Goal: Task Accomplishment & Management: Manage account settings

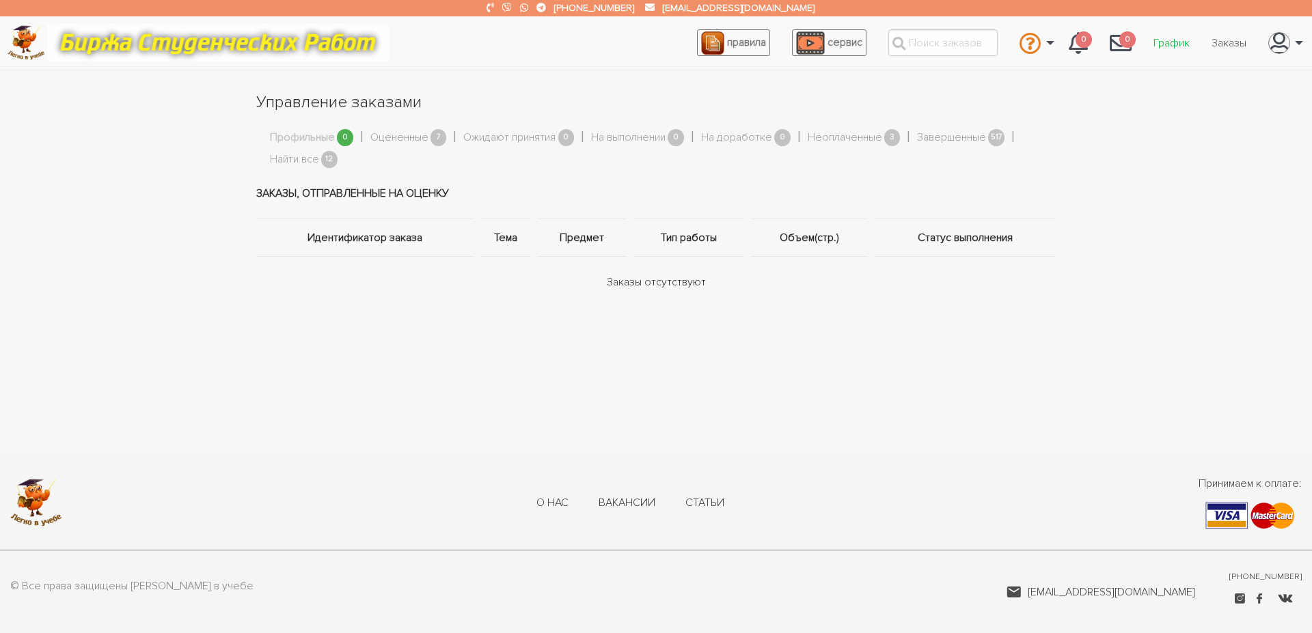
click at [1177, 40] on link "График" at bounding box center [1171, 43] width 58 height 26
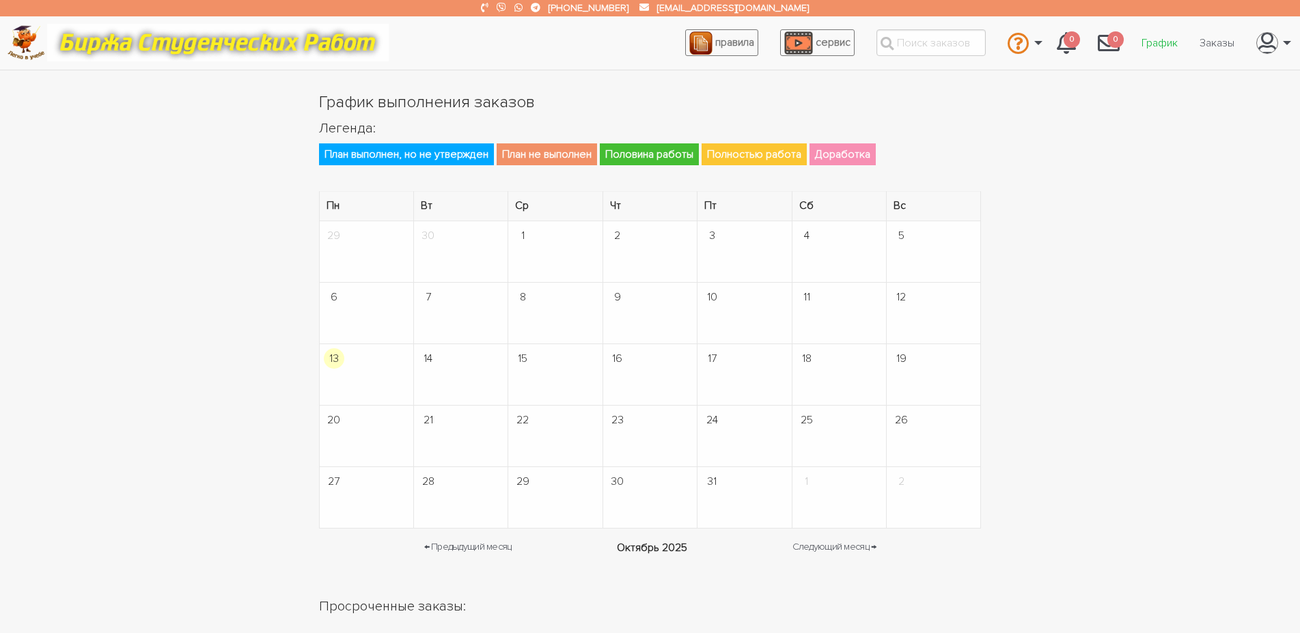
click at [1167, 43] on link "График" at bounding box center [1160, 43] width 58 height 26
click at [1208, 46] on link "Заказы" at bounding box center [1217, 43] width 57 height 26
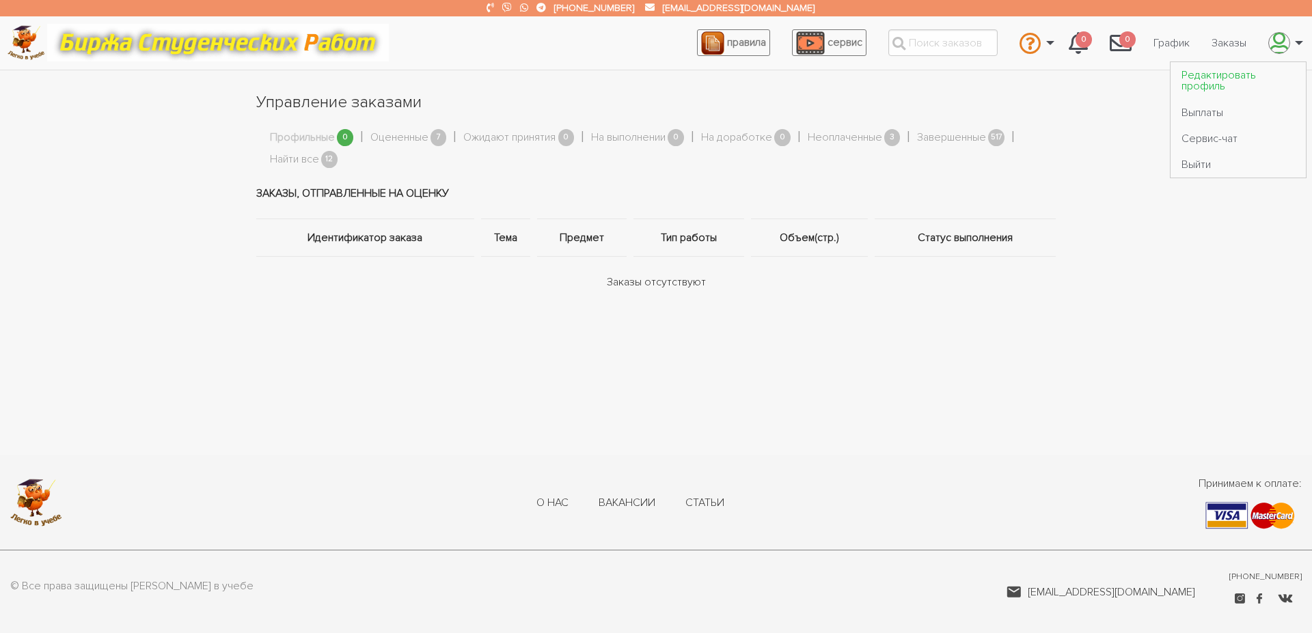
click at [1197, 86] on link "Редактировать профиль" at bounding box center [1237, 80] width 135 height 37
